Goal: Find contact information

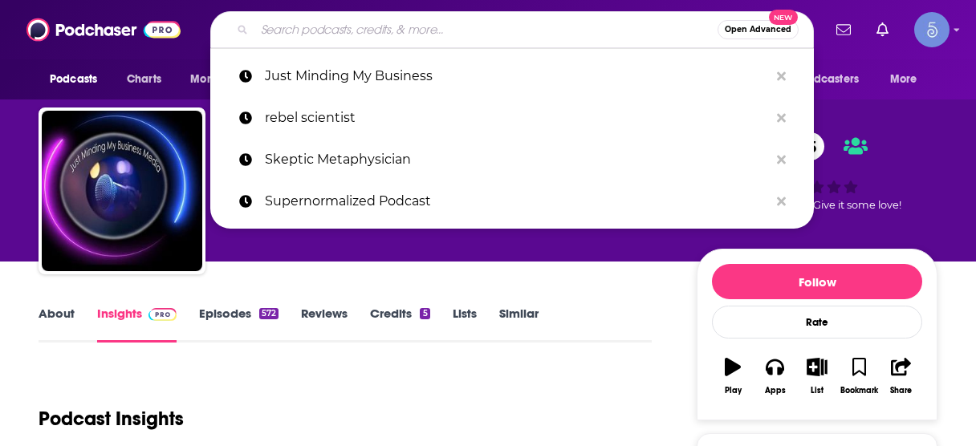
scroll to position [193, 0]
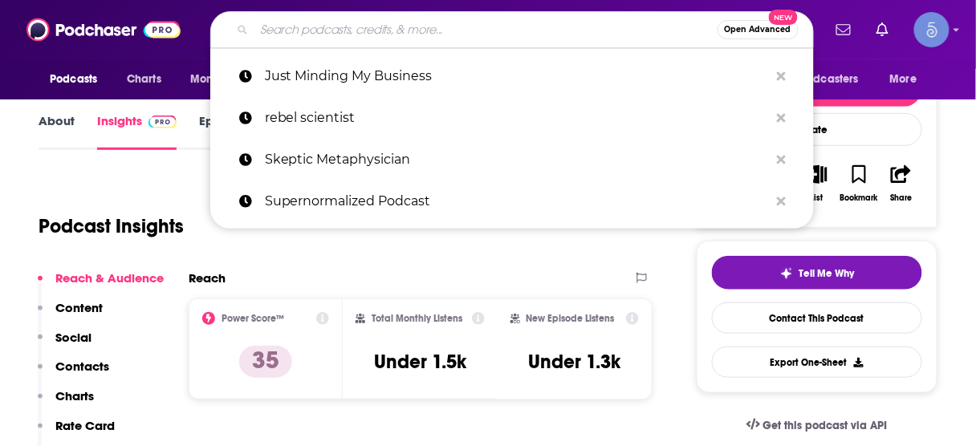
type input "Accelerated Health with [PERSON_NAME]"
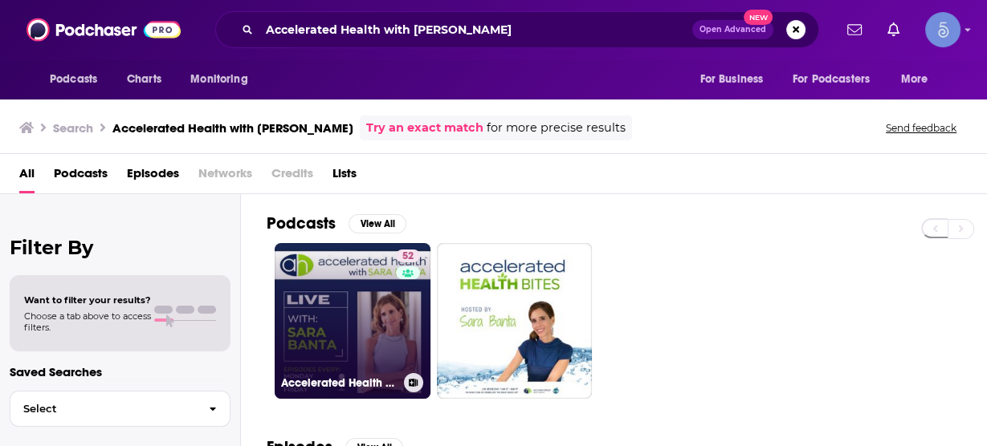
click at [358, 304] on link "52 Accelerated Health with [PERSON_NAME]" at bounding box center [353, 321] width 156 height 156
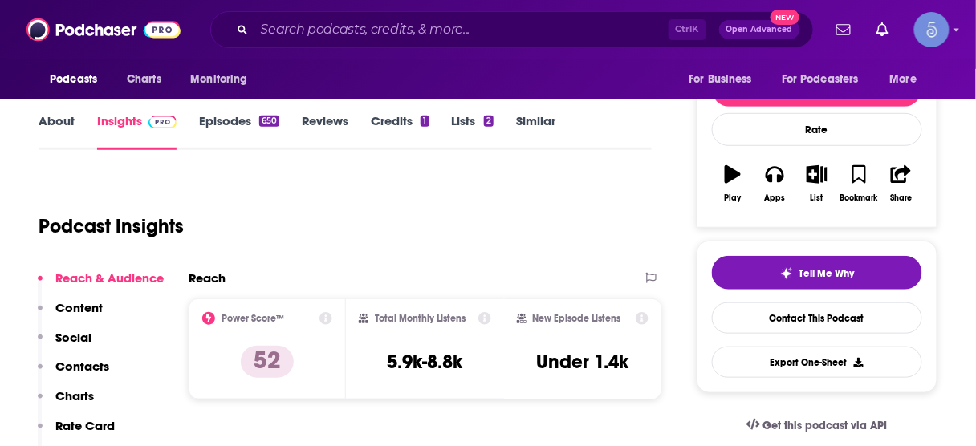
scroll to position [257, 0]
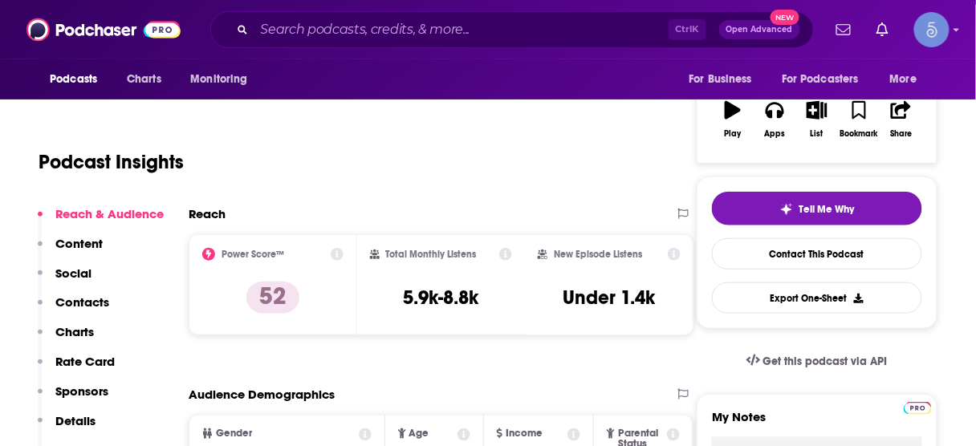
click at [92, 300] on p "Contacts" at bounding box center [82, 302] width 54 height 15
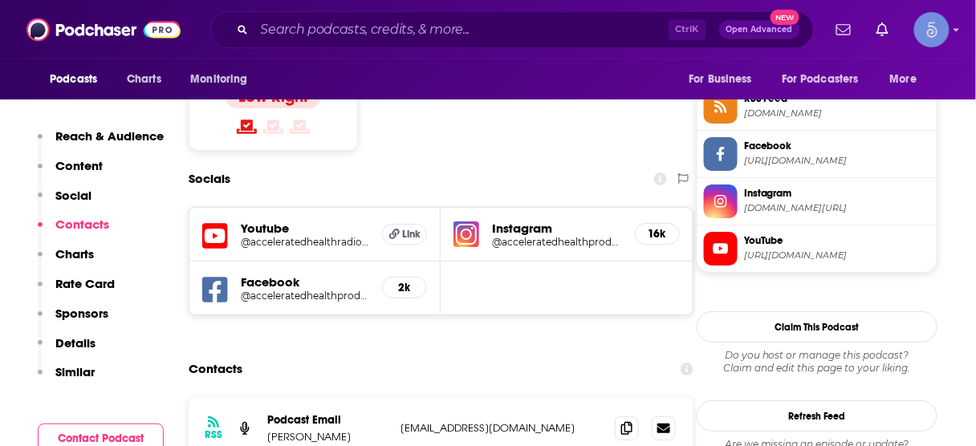
scroll to position [1357, 0]
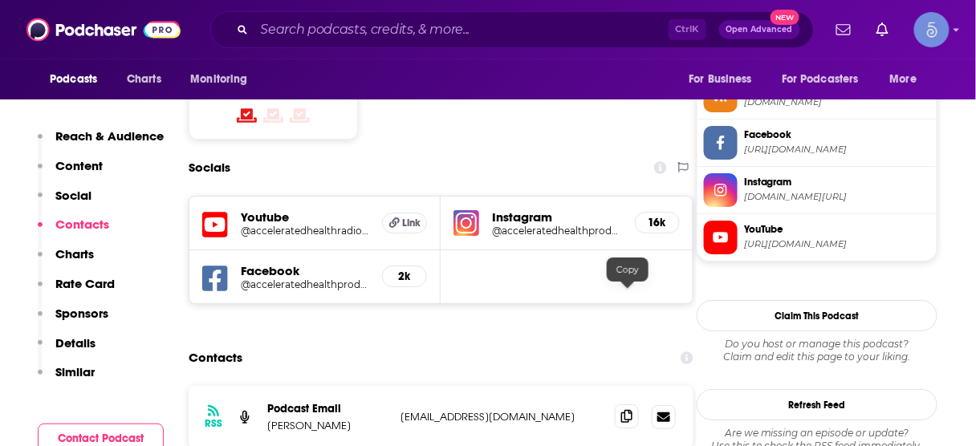
click at [630, 410] on icon at bounding box center [626, 416] width 11 height 13
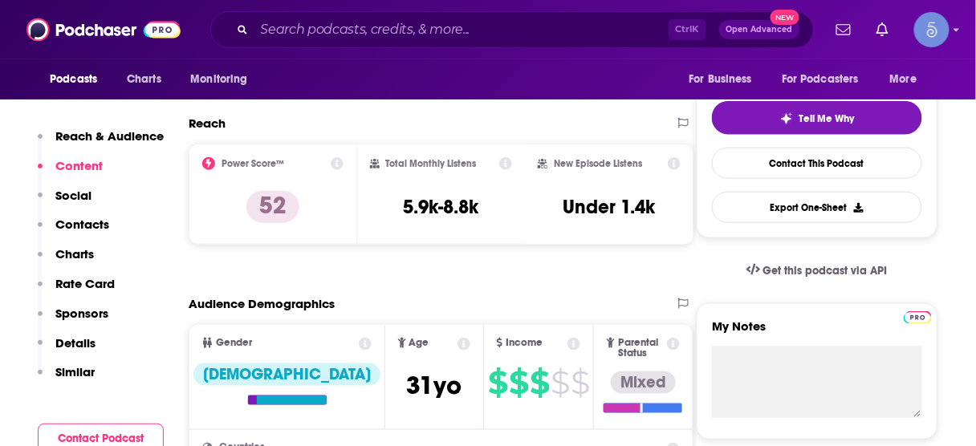
scroll to position [201, 0]
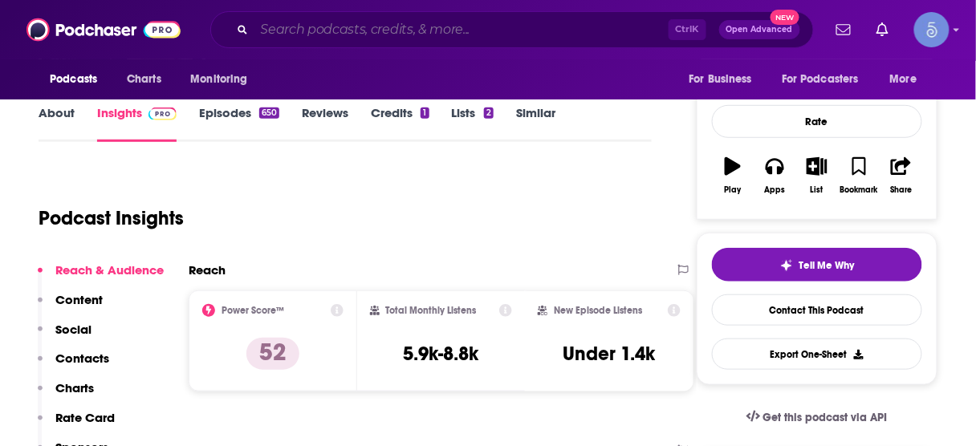
click at [523, 32] on input "Search podcasts, credits, & more..." at bounding box center [462, 30] width 414 height 26
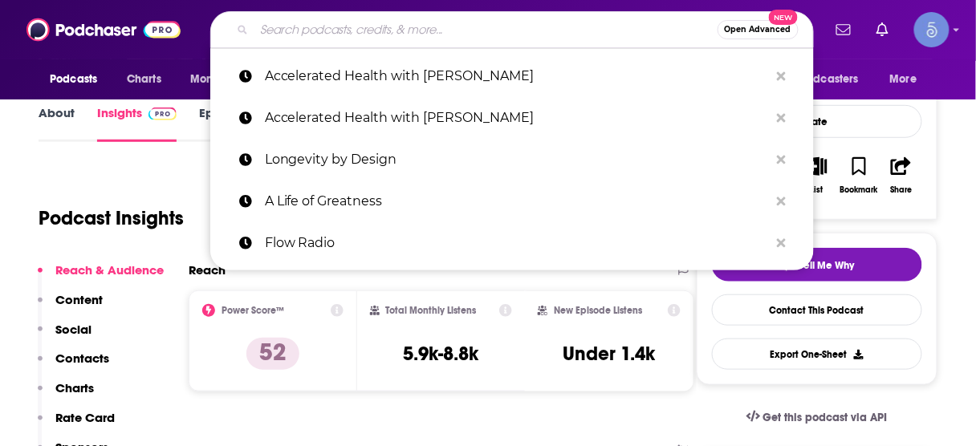
paste input "BiohackerBlondie Podcast"
type input "BiohackerBlondie Podcast"
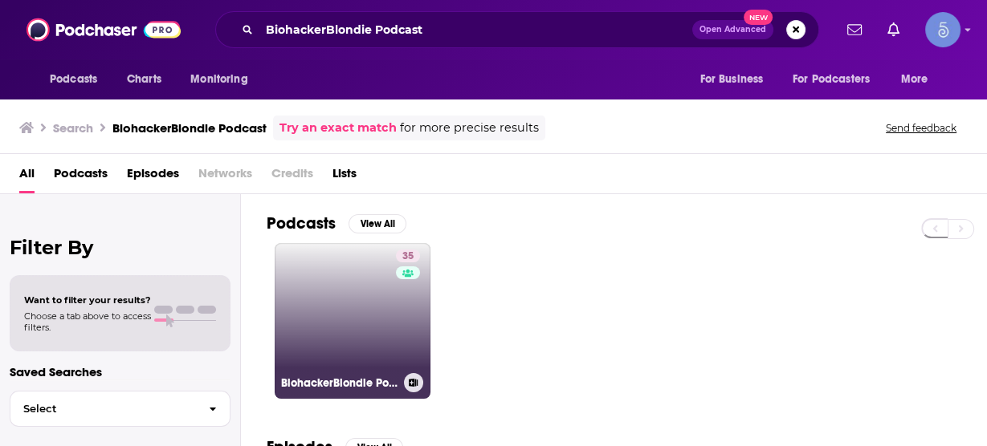
click at [374, 293] on link "35 BiohackerBlondie Podcast" at bounding box center [353, 321] width 156 height 156
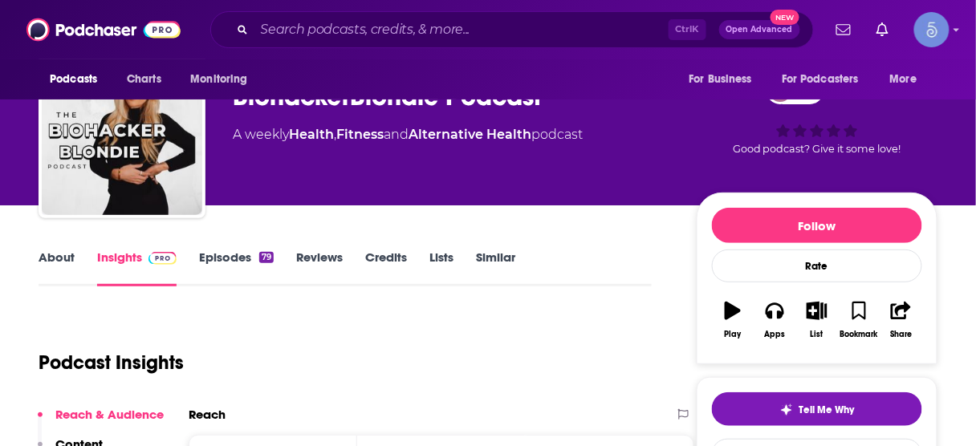
scroll to position [193, 0]
